Goal: Obtain resource: Obtain resource

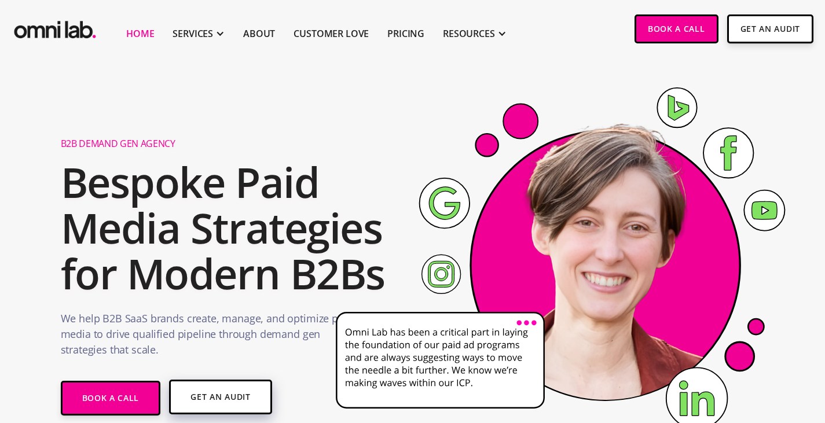
click at [184, 393] on link "Get An Audit" at bounding box center [220, 397] width 103 height 35
